Goal: Information Seeking & Learning: Understand process/instructions

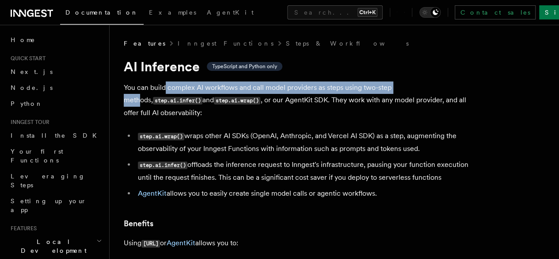
drag, startPoint x: 164, startPoint y: 85, endPoint x: 408, endPoint y: 88, distance: 243.1
click at [408, 88] on p "You can build complex AI workflows and call model providers as steps using two-…" at bounding box center [301, 100] width 354 height 38
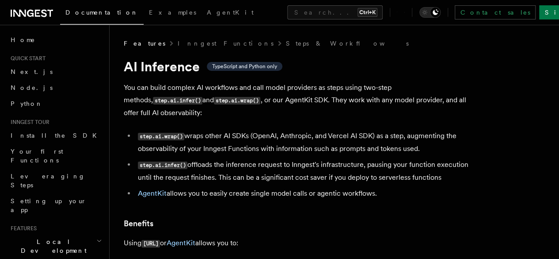
click at [240, 99] on p "You can build complex AI workflows and call model providers as steps using two-…" at bounding box center [301, 100] width 354 height 38
drag, startPoint x: 240, startPoint y: 99, endPoint x: 305, endPoint y: 99, distance: 65.0
click at [305, 99] on p "You can build complex AI workflows and call model providers as steps using two-…" at bounding box center [301, 100] width 354 height 38
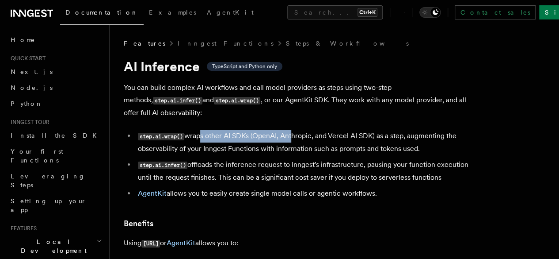
drag, startPoint x: 202, startPoint y: 137, endPoint x: 289, endPoint y: 138, distance: 86.6
click at [289, 137] on li "step.ai.wrap() wraps other AI SDKs (OpenAI, Anthropic, and Vercel AI SDK) as a …" at bounding box center [306, 142] width 342 height 25
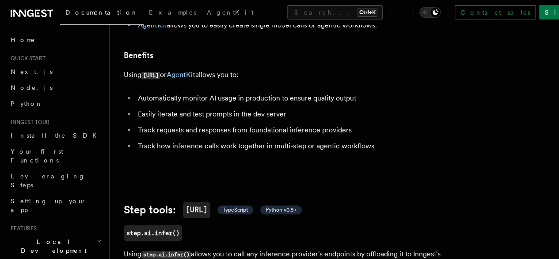
scroll to position [177, 0]
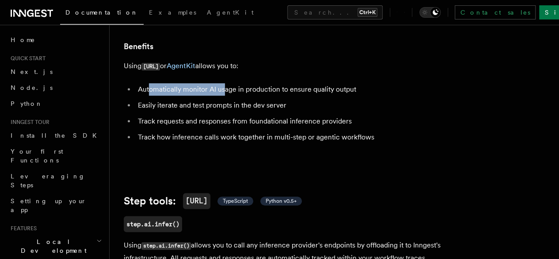
drag, startPoint x: 150, startPoint y: 117, endPoint x: 226, endPoint y: 116, distance: 76.0
click at [226, 95] on li "Automatically monitor AI usage in production to ensure quality output" at bounding box center [306, 89] width 342 height 12
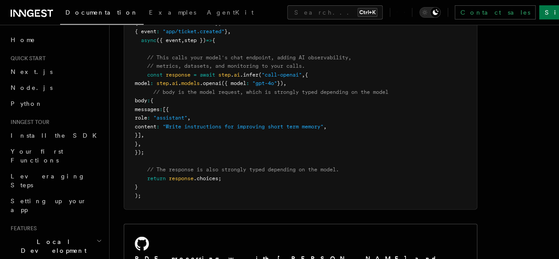
scroll to position [486, 0]
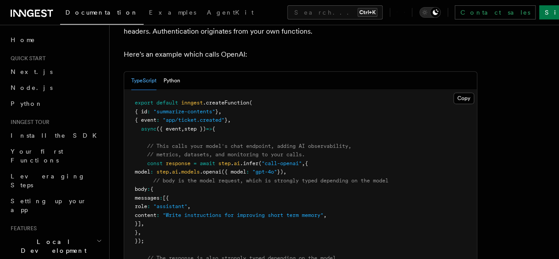
click at [181, 90] on div "TypeScript Python" at bounding box center [300, 81] width 353 height 18
click at [175, 90] on button "Python" at bounding box center [172, 81] width 17 height 18
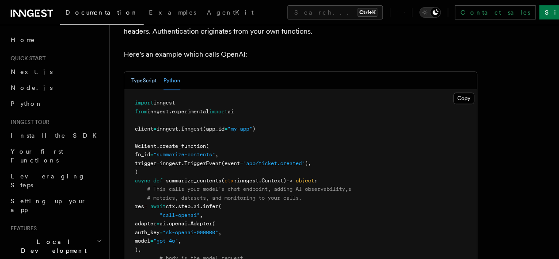
click at [153, 90] on button "TypeScript" at bounding box center [143, 81] width 25 height 18
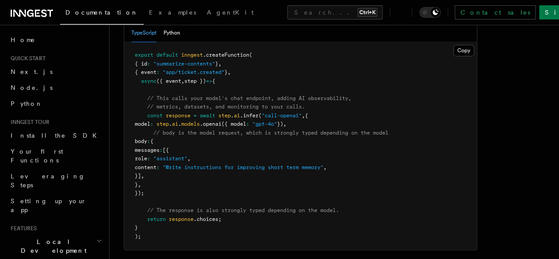
scroll to position [575, 0]
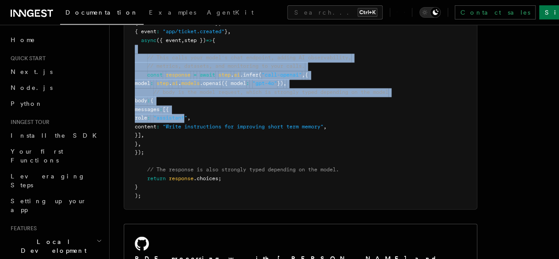
drag, startPoint x: 213, startPoint y: 80, endPoint x: 218, endPoint y: 147, distance: 67.3
click at [217, 147] on pre "export default inngest .createFunction ( { id : "summarize-contents" } , { even…" at bounding box center [300, 104] width 353 height 207
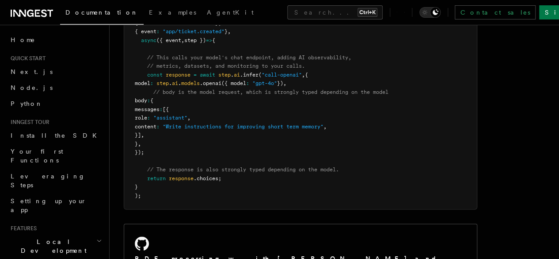
click at [244, 166] on pre "export default inngest .createFunction ( { id : "summarize-contents" } , { even…" at bounding box center [300, 104] width 353 height 207
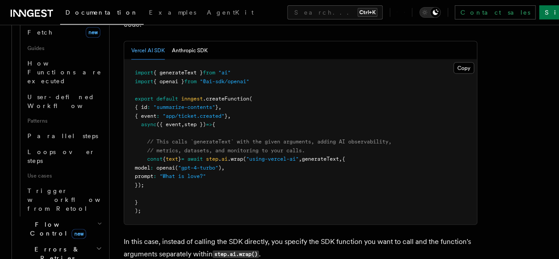
scroll to position [442, 0]
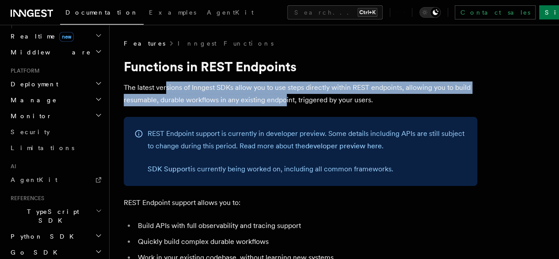
drag, startPoint x: 167, startPoint y: 91, endPoint x: 310, endPoint y: 98, distance: 143.4
click at [310, 98] on p "The latest versions of Inngest SDKs allow you to use steps directly within REST…" at bounding box center [301, 93] width 354 height 25
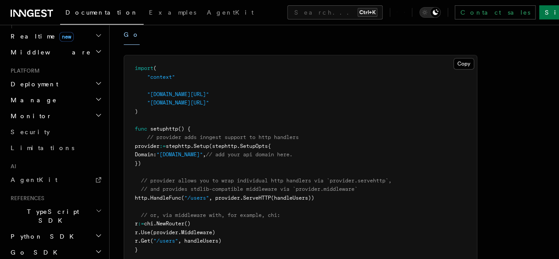
drag, startPoint x: 217, startPoint y: 96, endPoint x: 207, endPoint y: 194, distance: 98.2
click at [207, 194] on code "import ( "context" "[DOMAIN_NAME][URL]" "[DOMAIN_NAME][URL]" ) func setuphttp (…" at bounding box center [263, 158] width 257 height 187
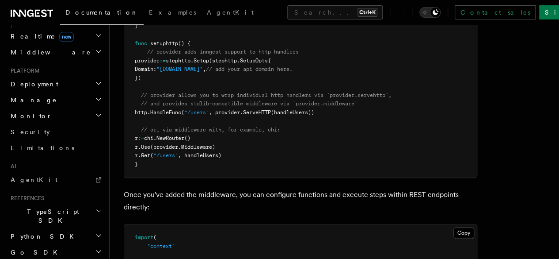
scroll to position [354, 0]
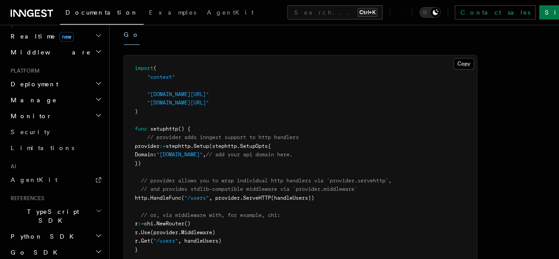
click at [268, 125] on pre "import ( "context" "[DOMAIN_NAME][URL]" "[DOMAIN_NAME][URL]" ) func setuphttp (…" at bounding box center [300, 158] width 353 height 207
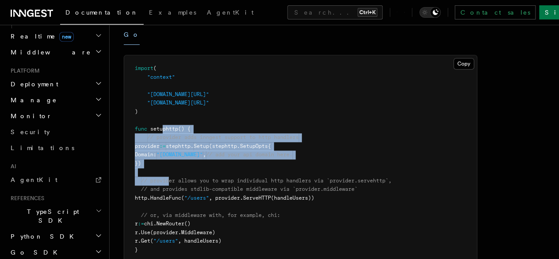
drag, startPoint x: 163, startPoint y: 128, endPoint x: 169, endPoint y: 183, distance: 55.2
click at [169, 183] on code "import ( "context" "[DOMAIN_NAME][URL]" "[DOMAIN_NAME][URL]" ) func setuphttp (…" at bounding box center [263, 158] width 257 height 187
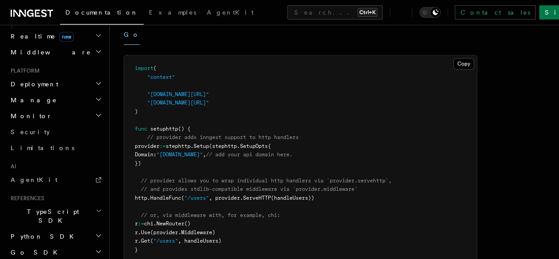
click at [277, 190] on span "// and provides stdlib-compatible middleware via `provider.middleware`" at bounding box center [249, 189] width 217 height 6
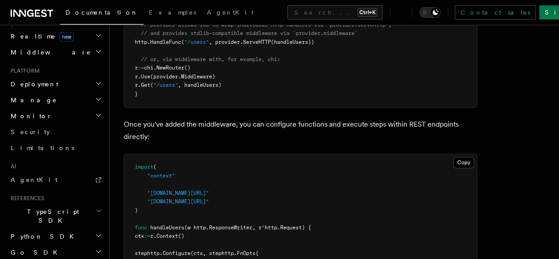
scroll to position [619, 0]
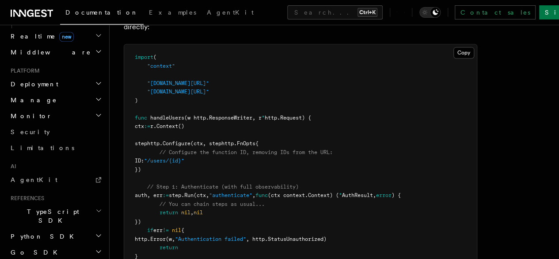
drag, startPoint x: 214, startPoint y: 160, endPoint x: 217, endPoint y: 171, distance: 11.9
click at [214, 168] on pre "import ( "context" "[DOMAIN_NAME][URL]" "[DOMAIN_NAME][URL]" ) func handleUsers…" at bounding box center [300, 165] width 353 height 242
click at [267, 182] on pre "import ( "context" "[DOMAIN_NAME][URL]" "[DOMAIN_NAME][URL]" ) func handleUsers…" at bounding box center [300, 165] width 353 height 242
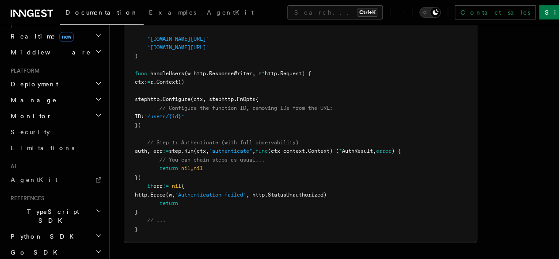
scroll to position [663, 0]
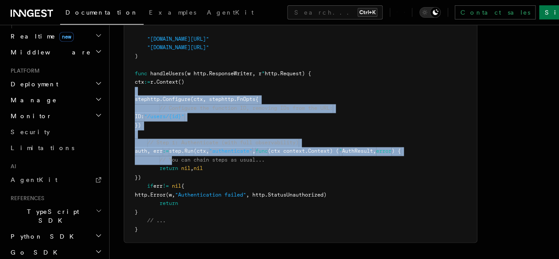
drag, startPoint x: 185, startPoint y: 91, endPoint x: 179, endPoint y: 160, distance: 69.6
click at [174, 161] on pre "import ( "context" "[DOMAIN_NAME][URL]" "[DOMAIN_NAME][URL]" ) func handleUsers…" at bounding box center [300, 121] width 353 height 242
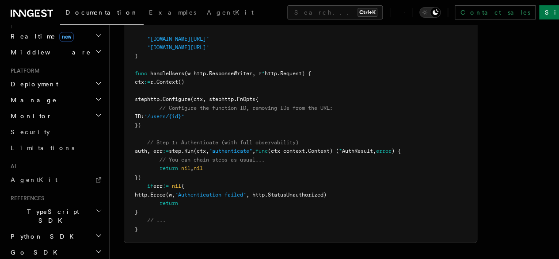
click at [245, 168] on pre "import ( "context" "[DOMAIN_NAME][URL]" "[DOMAIN_NAME][URL]" ) func handleUsers…" at bounding box center [300, 121] width 353 height 242
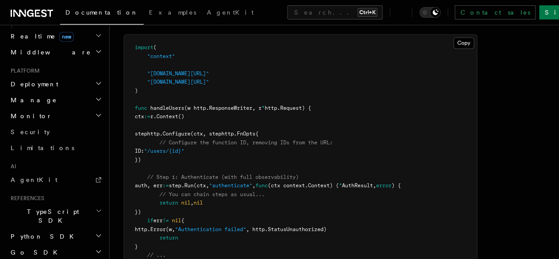
scroll to position [575, 0]
